Goal: Information Seeking & Learning: Understand process/instructions

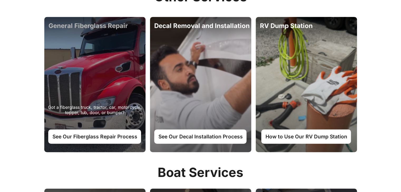
scroll to position [449, 0]
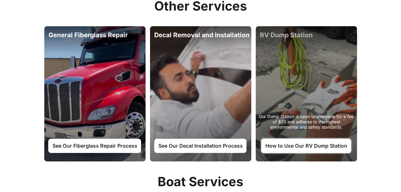
click at [297, 151] on link "How to Use Our RV Dump Station" at bounding box center [306, 146] width 90 height 14
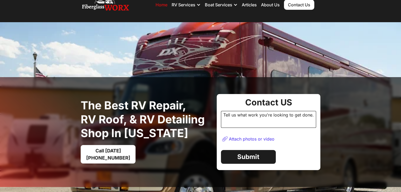
scroll to position [26, 0]
